Goal: Information Seeking & Learning: Find specific fact

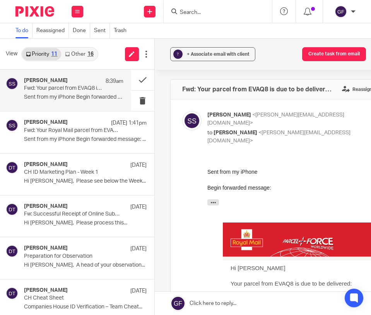
scroll to position [58, 0]
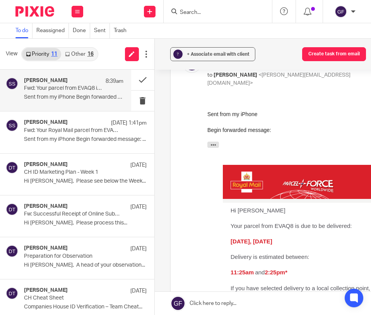
click at [198, 12] on input "Search" at bounding box center [214, 12] width 70 height 7
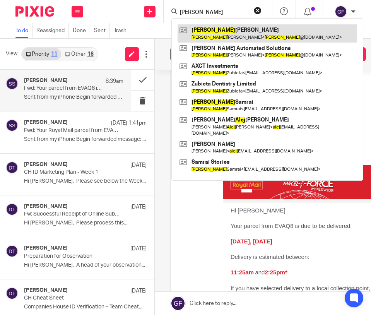
type input "alex"
click at [228, 34] on link at bounding box center [268, 33] width 180 height 18
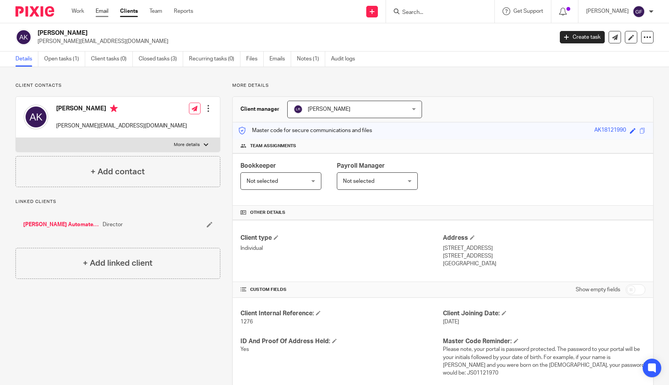
click at [108, 12] on link "Email" at bounding box center [102, 11] width 13 height 8
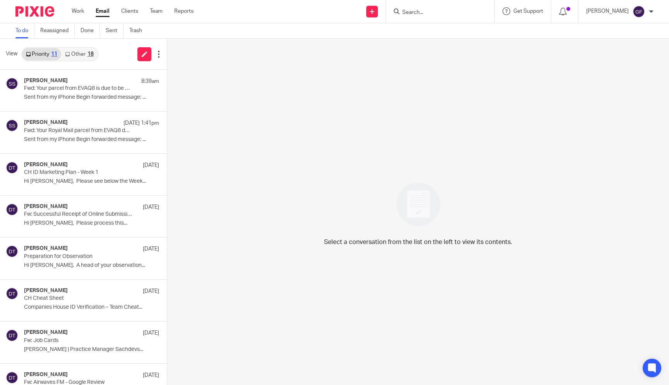
click at [84, 53] on link "Other 18" at bounding box center [79, 54] width 36 height 12
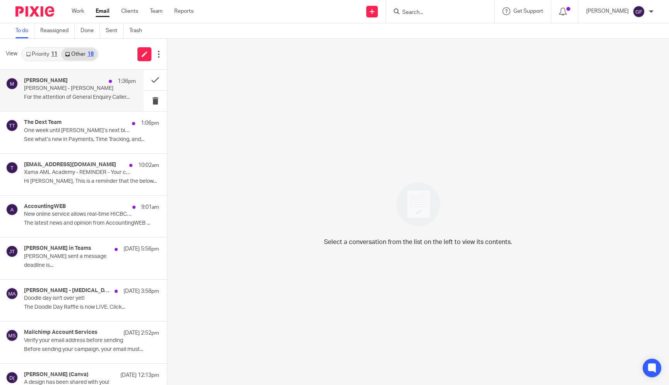
click at [107, 89] on p "[PERSON_NAME] - [PERSON_NAME]" at bounding box center [68, 88] width 89 height 7
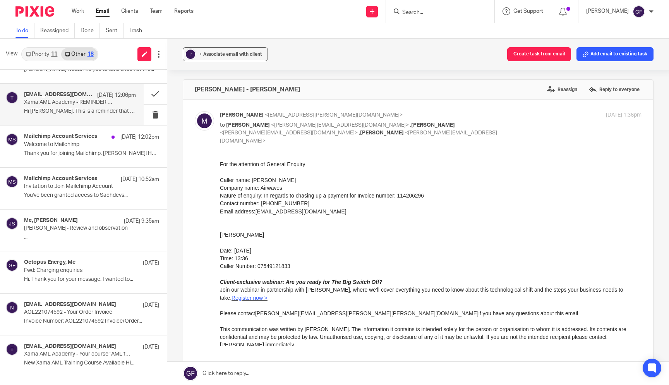
scroll to position [323, 0]
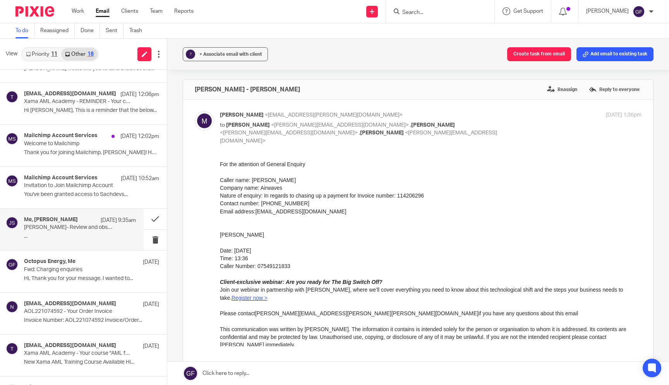
click at [95, 231] on div "Me, [PERSON_NAME] [DATE] 9:35am [PERSON_NAME]- Review and observation ..." at bounding box center [80, 229] width 112 height 26
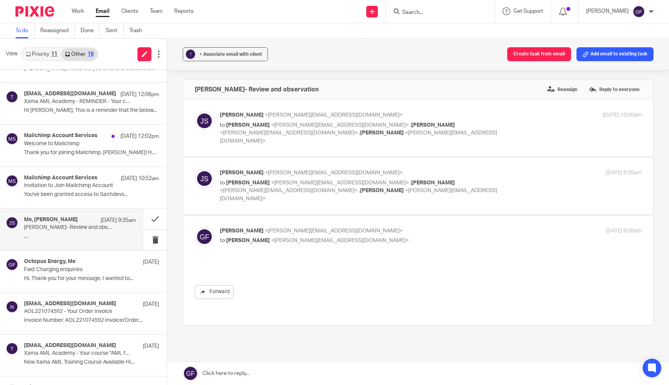
scroll to position [0, 0]
click at [541, 169] on div "[DATE] 9:35am" at bounding box center [571, 173] width 141 height 8
checkbox input "true"
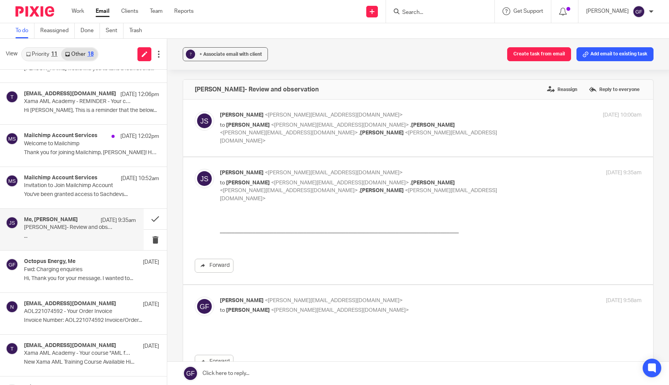
click at [533, 128] on div "[PERSON_NAME] <[PERSON_NAME][EMAIL_ADDRESS][DOMAIN_NAME]> to [PERSON_NAME] <[PE…" at bounding box center [431, 128] width 422 height 34
checkbox input "true"
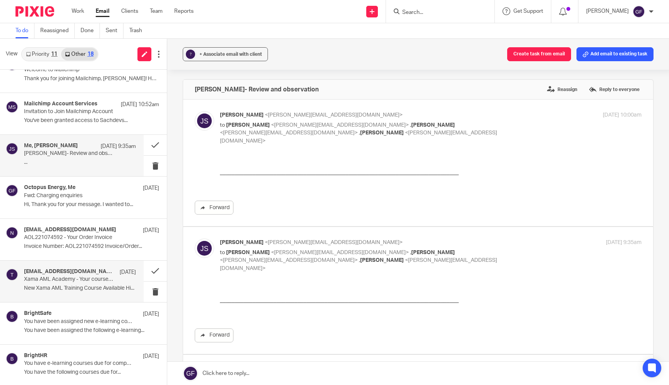
scroll to position [398, 0]
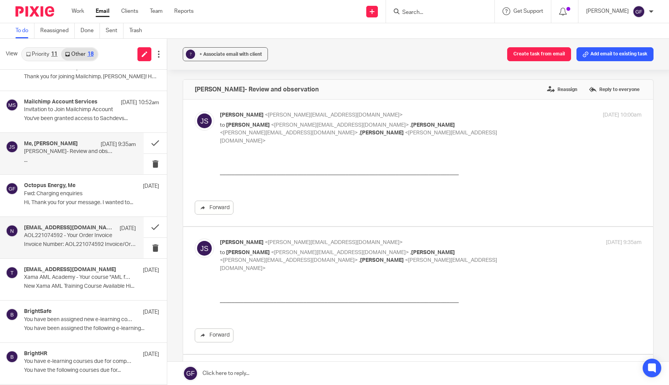
click at [91, 246] on div "[EMAIL_ADDRESS][DOMAIN_NAME] [DATE] AOL221074592 - Your Order Invoice Invoice N…" at bounding box center [80, 238] width 112 height 26
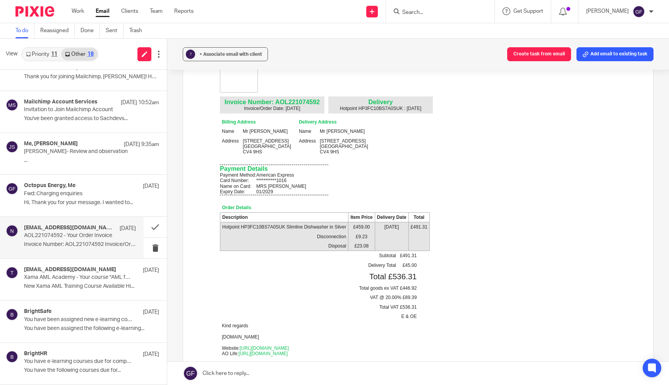
scroll to position [92, 0]
